Goal: Task Accomplishment & Management: Complete application form

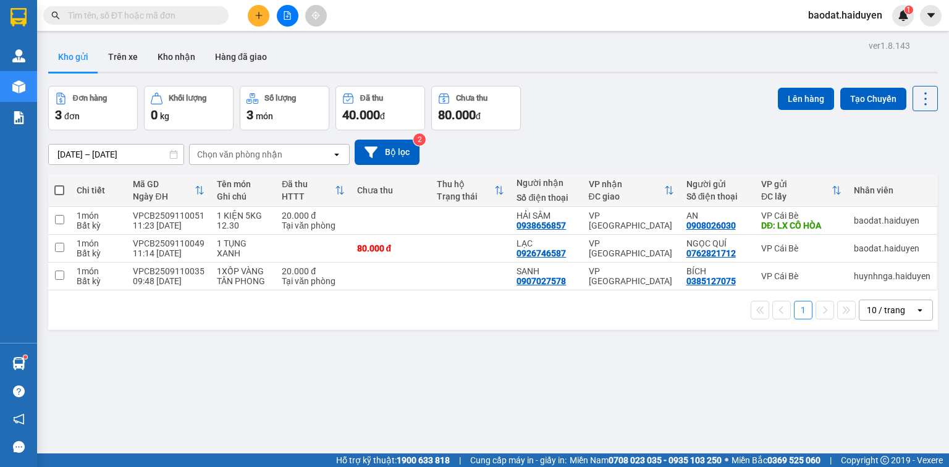
click at [262, 20] on button at bounding box center [259, 16] width 22 height 22
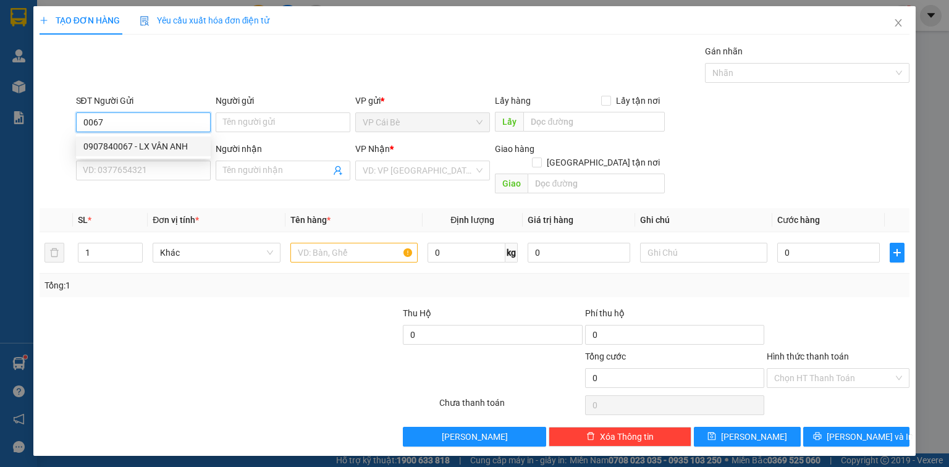
click at [138, 145] on div "0907840067 - LX VÂN ANH" at bounding box center [143, 147] width 120 height 14
type input "0907840067"
type input "LX VÂN ANH"
type input "0765373979"
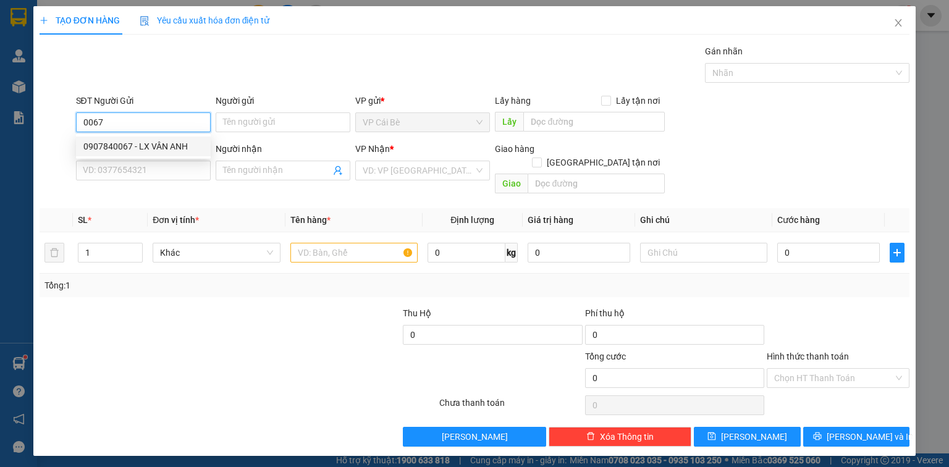
type input "TUẤN"
type input "30.000"
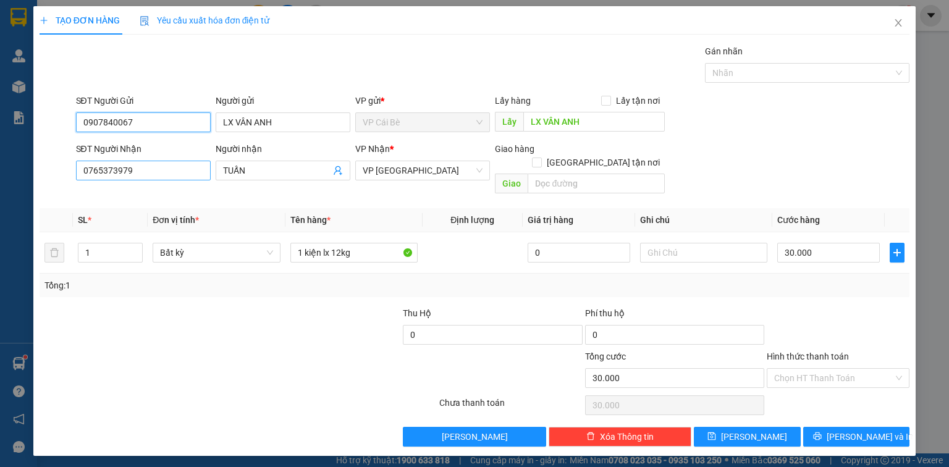
type input "0907840067"
drag, startPoint x: 161, startPoint y: 168, endPoint x: 0, endPoint y: 186, distance: 161.7
click at [0, 188] on div "TẠO ĐƠN HÀNG Yêu cầu xuất hóa đơn điện tử Transit Pickup Surcharge Ids Transit …" at bounding box center [474, 233] width 949 height 467
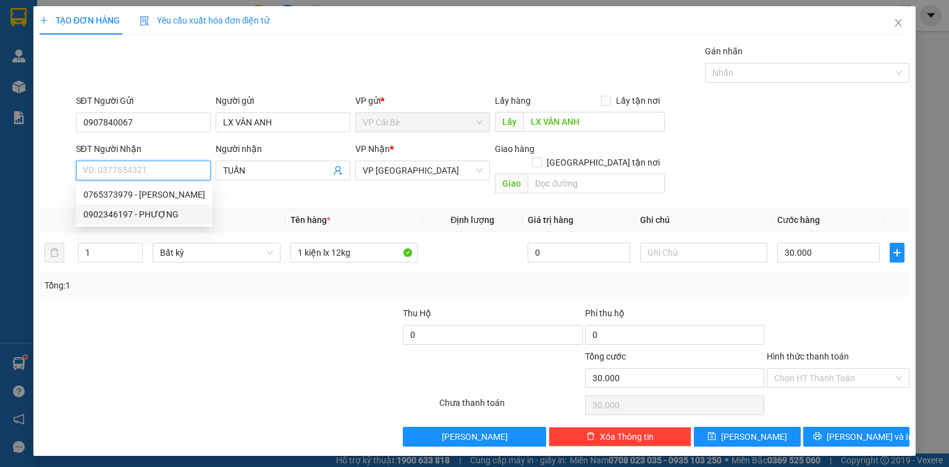
click at [120, 212] on div "0902346197 - PHƯỢNG" at bounding box center [144, 215] width 122 height 14
type input "0902346197"
type input "PHƯỢNG"
type input "20.000"
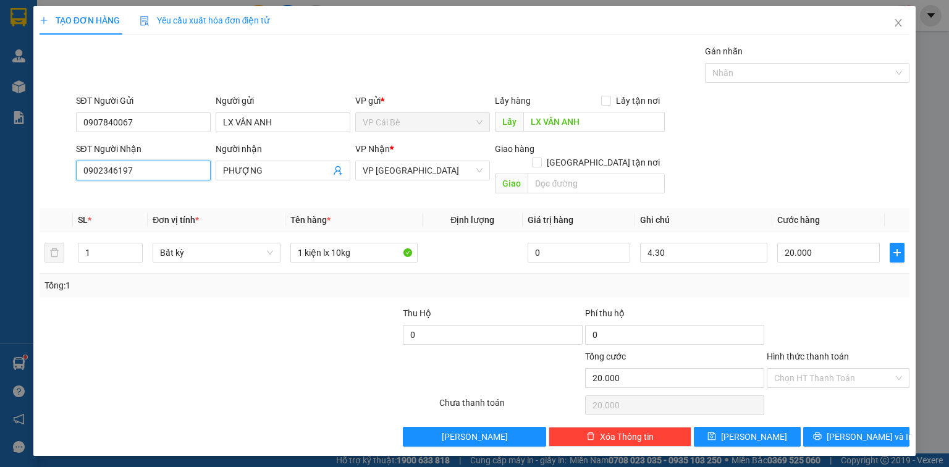
type input "0902346197"
click at [180, 62] on div "Gói vận chuyển * Tiêu chuẩn Gán nhãn Nhãn" at bounding box center [493, 65] width 839 height 43
click at [471, 247] on td at bounding box center [473, 252] width 100 height 41
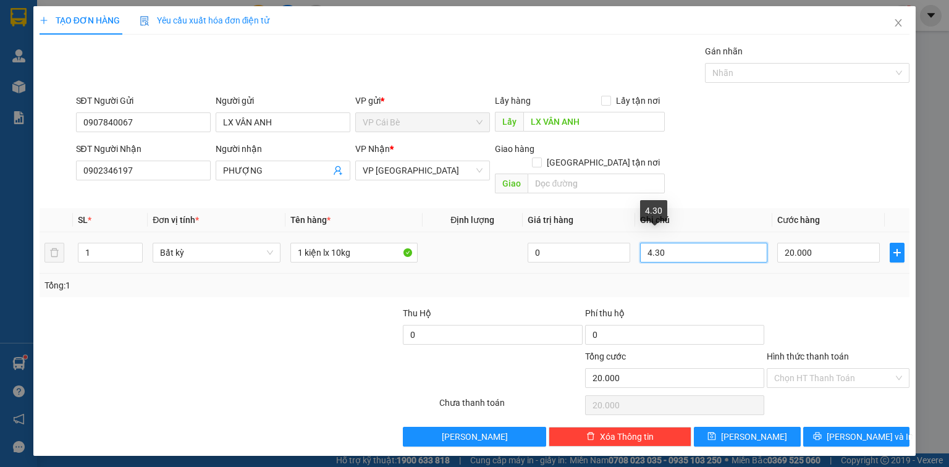
click at [653, 243] on input "4.30" at bounding box center [703, 253] width 127 height 20
type input "12.30"
click at [729, 129] on div "SĐT Người Gửi 0907840067 Người gửi LX VÂN ANH VP gửi * VP [PERSON_NAME] Lấy hàn…" at bounding box center [493, 115] width 839 height 43
click at [787, 369] on input "Hình thức thanh toán" at bounding box center [833, 378] width 119 height 19
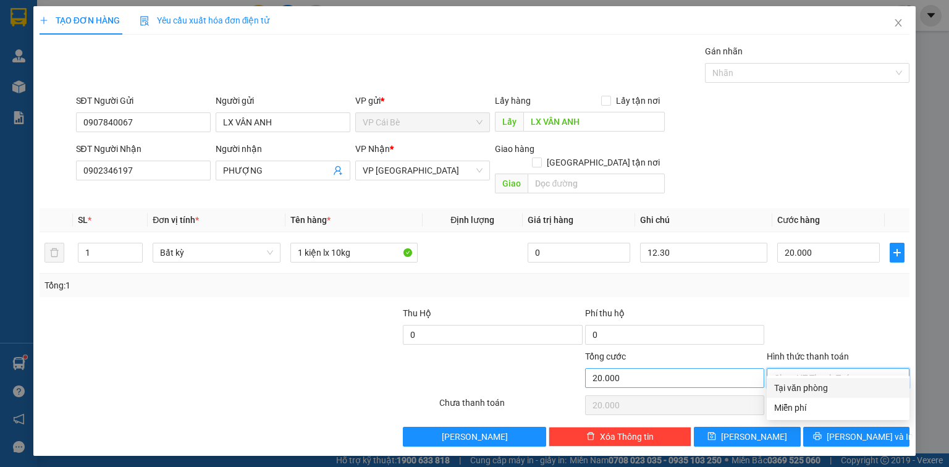
drag, startPoint x: 794, startPoint y: 388, endPoint x: 688, endPoint y: 363, distance: 109.1
click at [795, 388] on div "Tại văn phòng" at bounding box center [838, 388] width 128 height 14
type input "0"
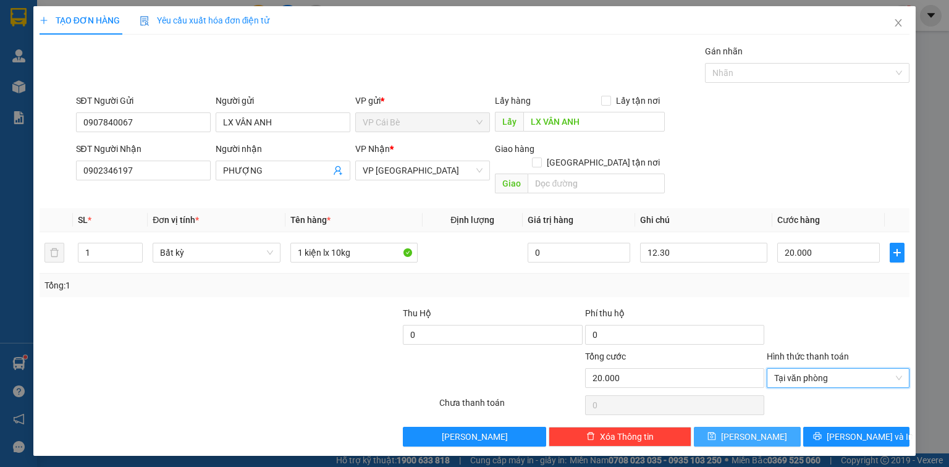
click at [716, 433] on icon "save" at bounding box center [712, 437] width 8 height 8
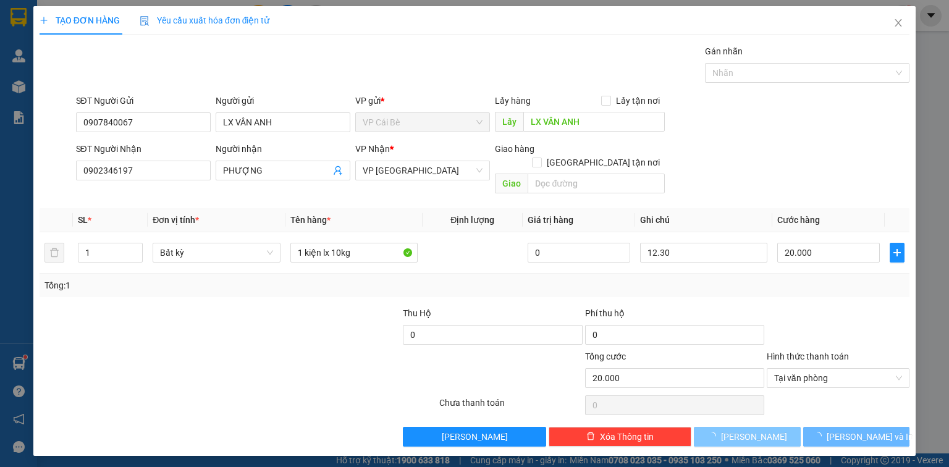
type input "0"
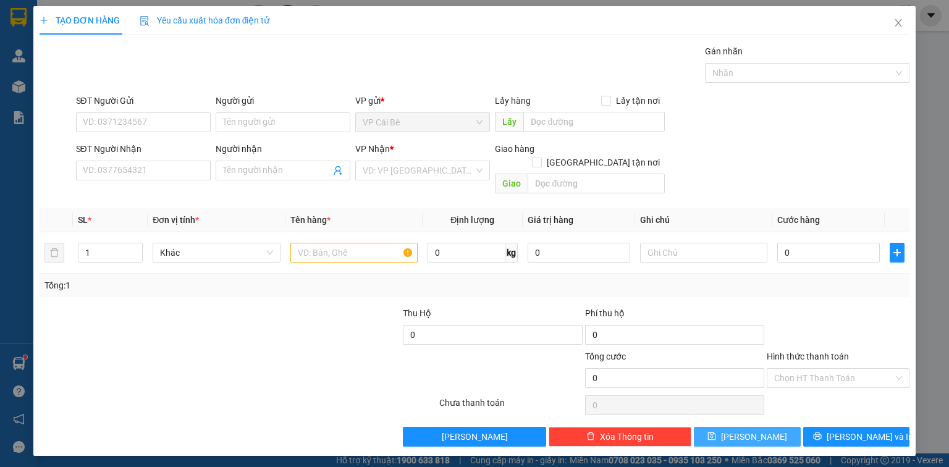
click at [694, 427] on button "[PERSON_NAME]" at bounding box center [747, 437] width 107 height 20
click at [894, 20] on icon "close" at bounding box center [899, 23] width 10 height 10
